Goal: Transaction & Acquisition: Book appointment/travel/reservation

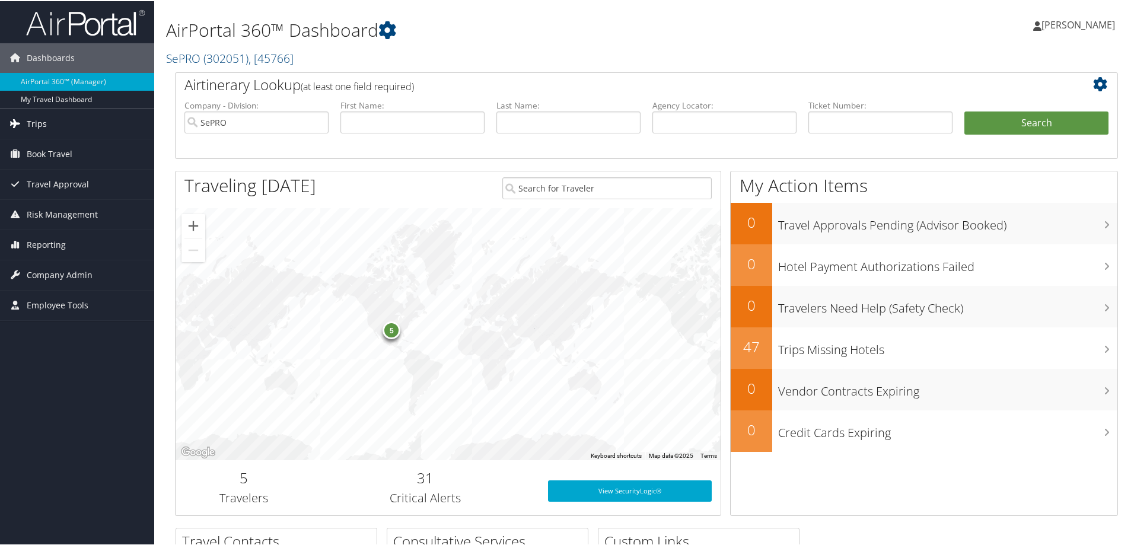
click at [46, 125] on link "Trips" at bounding box center [77, 123] width 154 height 30
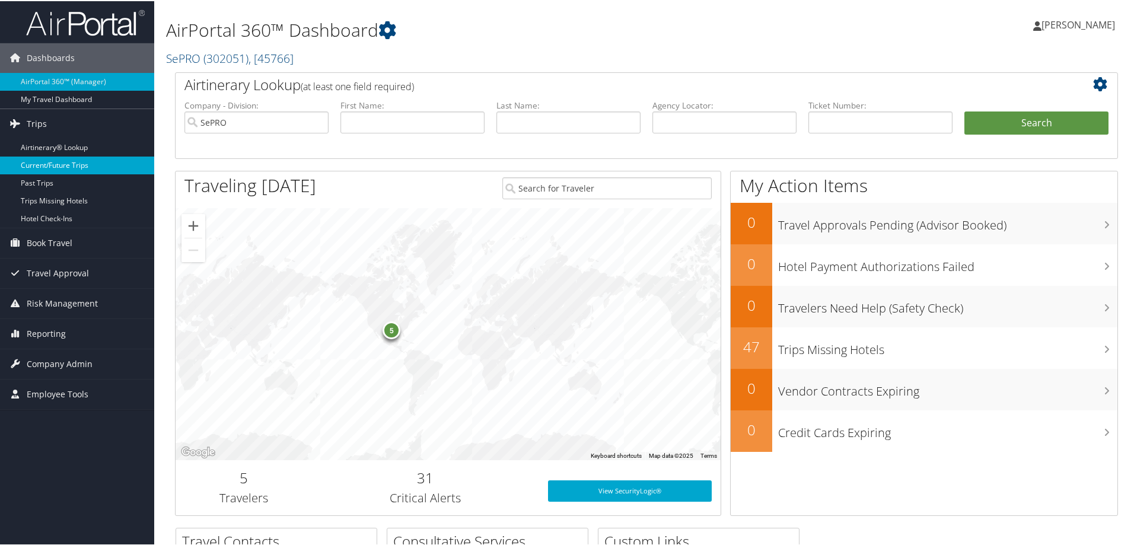
click at [65, 165] on link "Current/Future Trips" at bounding box center [77, 164] width 154 height 18
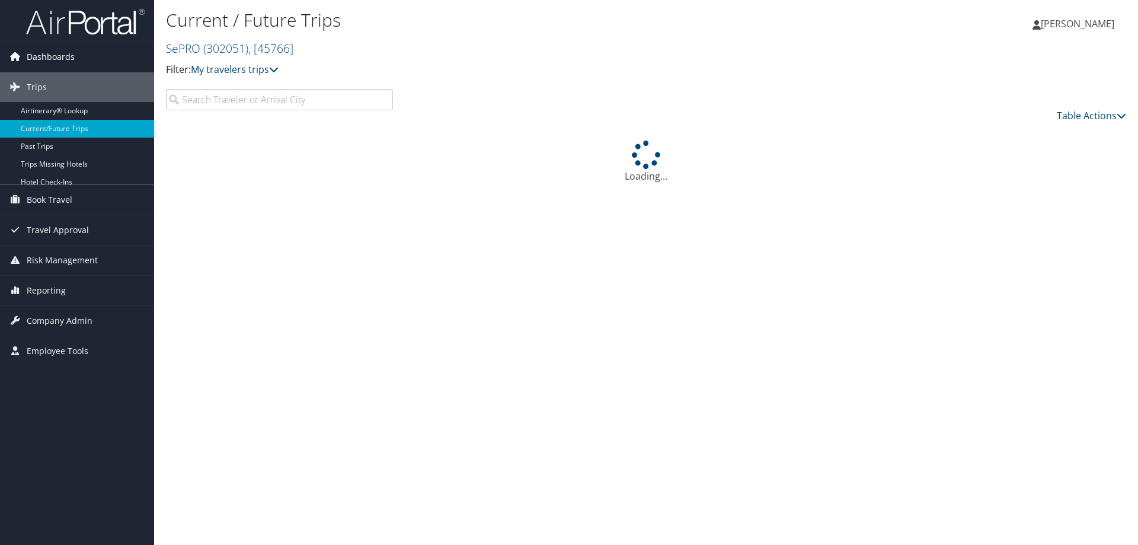
drag, startPoint x: 0, startPoint y: 0, endPoint x: 9, endPoint y: 65, distance: 65.9
click at [9, 65] on link "Dashboards" at bounding box center [77, 57] width 154 height 30
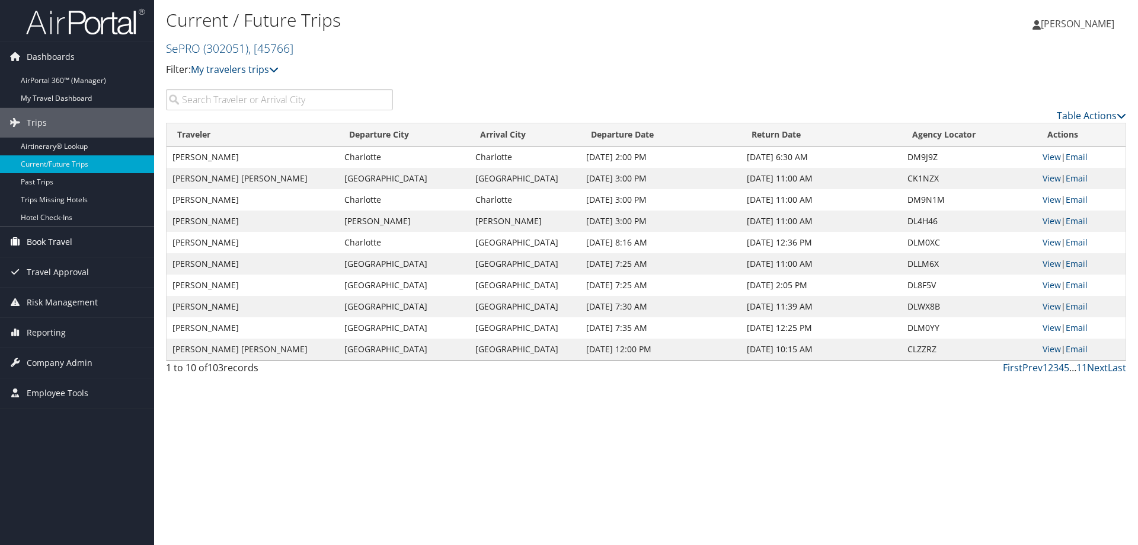
click at [40, 243] on span "Book Travel" at bounding box center [50, 242] width 46 height 30
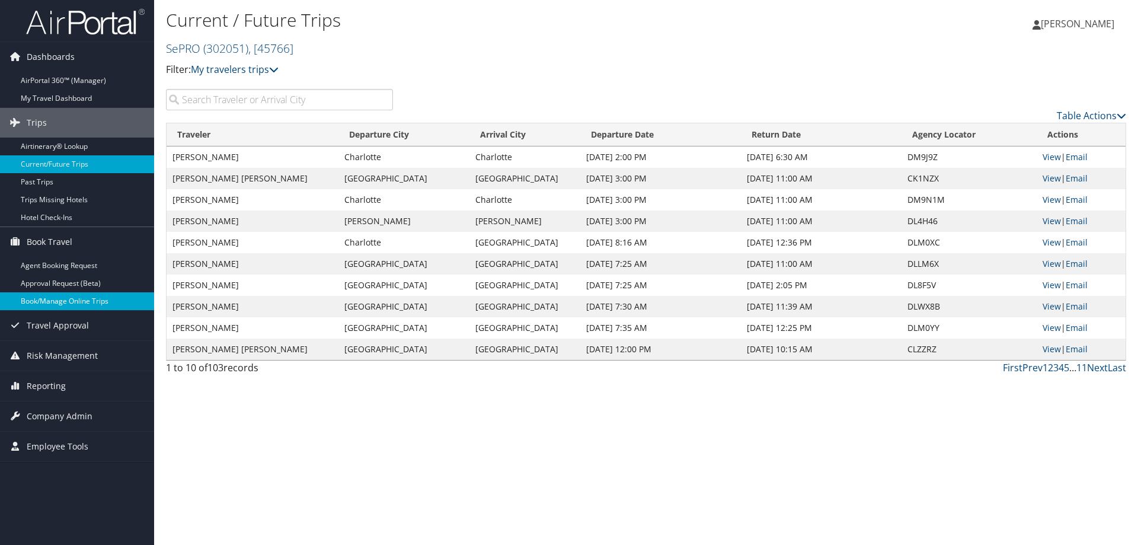
click at [61, 301] on link "Book/Manage Online Trips" at bounding box center [77, 301] width 154 height 18
